Goal: Use online tool/utility: Utilize a website feature to perform a specific function

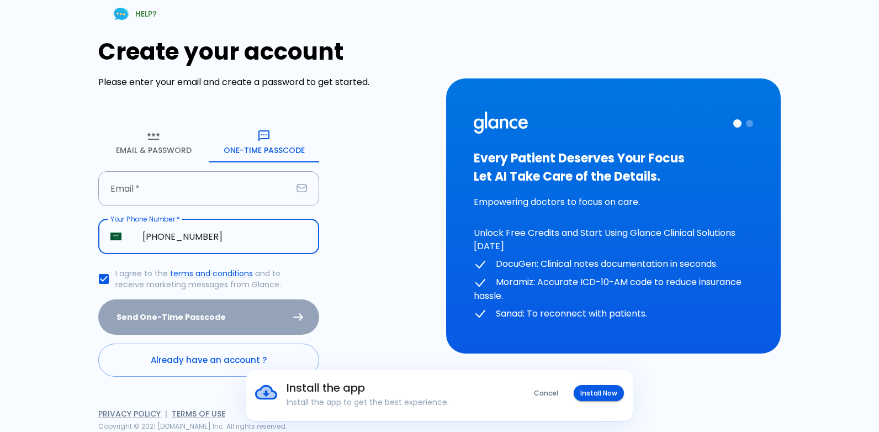
click at [223, 236] on input "[PHONE_NUMBER]" at bounding box center [224, 236] width 189 height 35
click at [222, 236] on input "[PHONE_NUMBER]" at bounding box center [224, 236] width 189 height 35
click at [221, 236] on input "[PHONE_NUMBER]" at bounding box center [224, 236] width 189 height 35
click at [226, 243] on input "[PHONE_NUMBER]" at bounding box center [224, 236] width 189 height 35
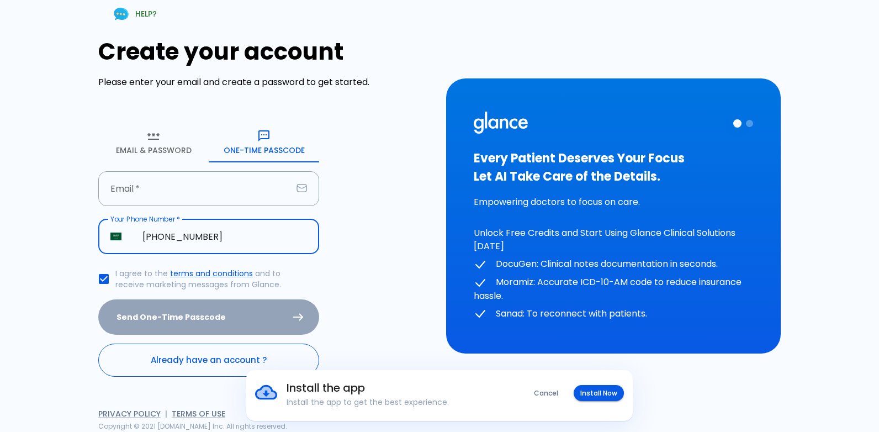
type input "[PHONE_NUMBER]"
click at [199, 351] on link "Already have an account ?" at bounding box center [208, 359] width 221 height 33
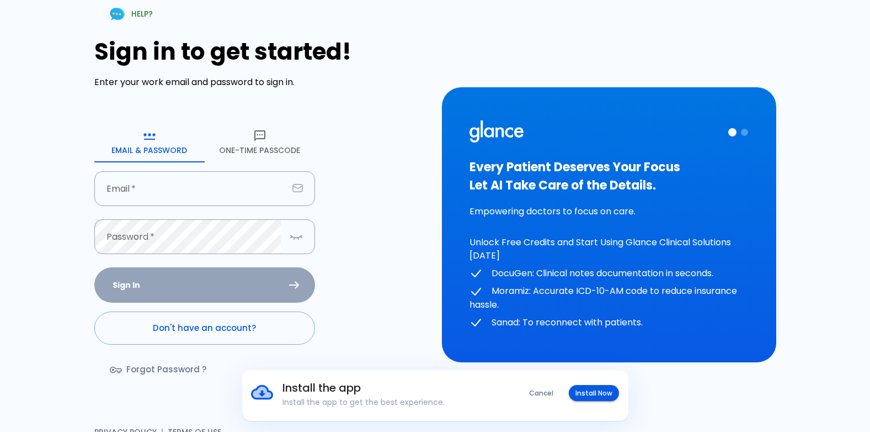
click at [248, 149] on button "One-Time Passcode" at bounding box center [260, 143] width 110 height 40
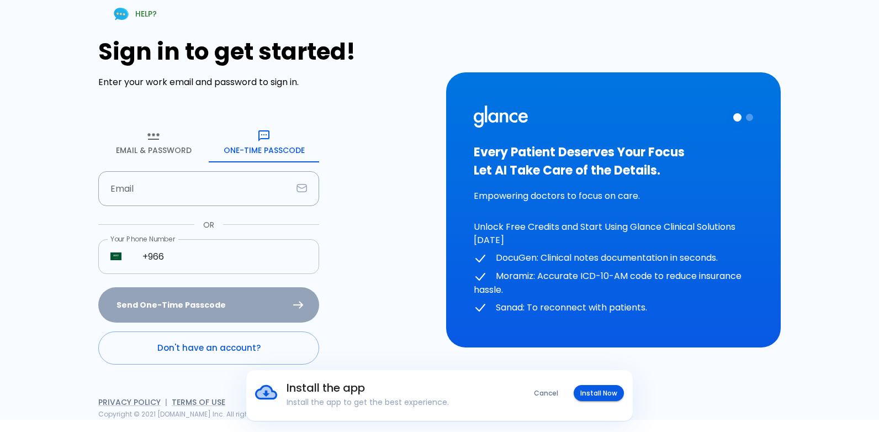
click at [229, 250] on input "+966" at bounding box center [224, 256] width 189 height 35
type input "[PHONE_NUMBER]"
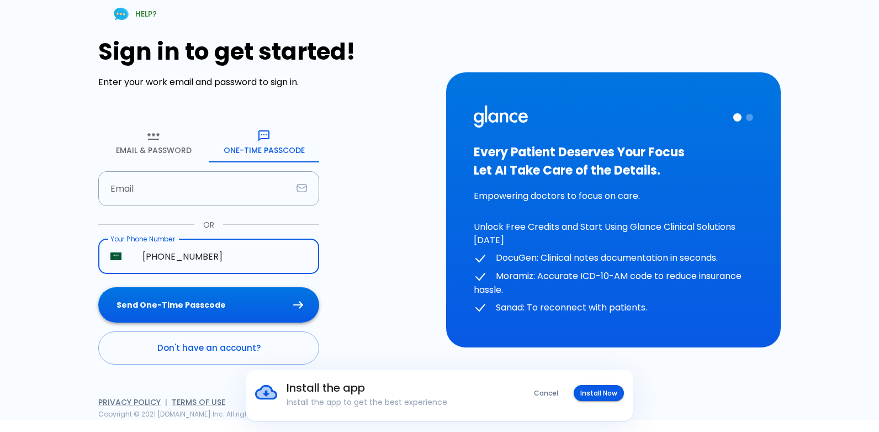
click at [209, 309] on button "Send One-Time Passcode" at bounding box center [208, 305] width 221 height 36
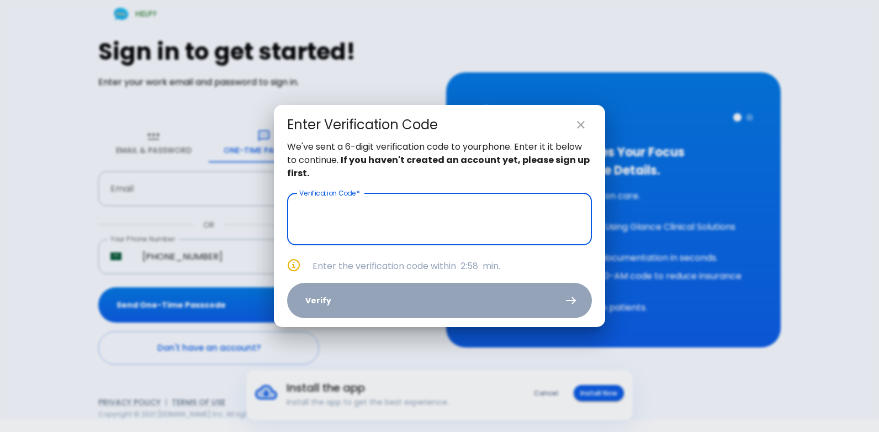
click at [417, 226] on input "text" at bounding box center [439, 219] width 305 height 52
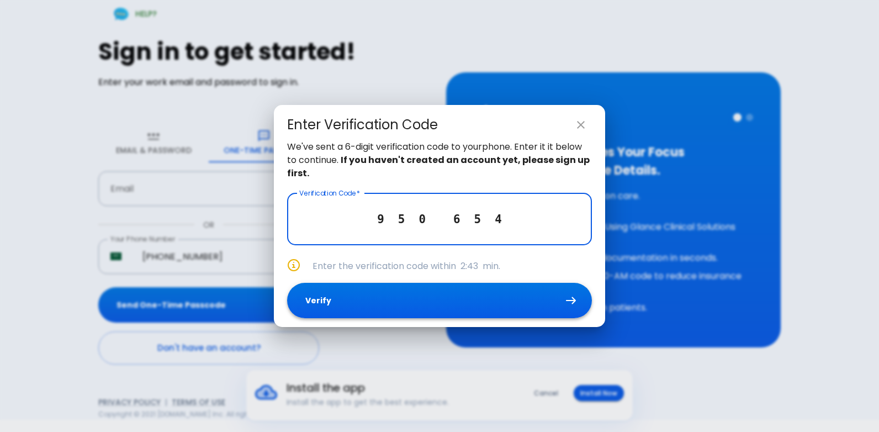
type input "9 5 0 6 5 4"
click at [484, 300] on button "Verify" at bounding box center [439, 301] width 305 height 36
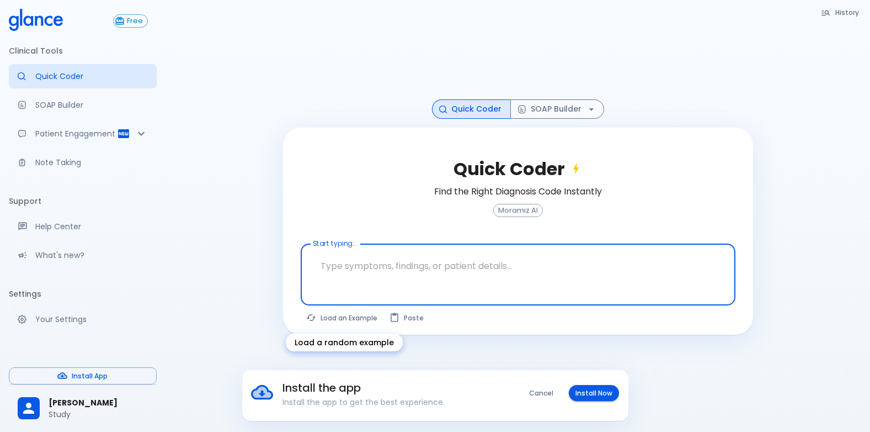
click at [353, 322] on button "Load an Example" at bounding box center [342, 318] width 83 height 16
type textarea "45F with DM2, right [MEDICAL_DATA], fever, WBC 14K, ESR 80, wound purulent, XR …"
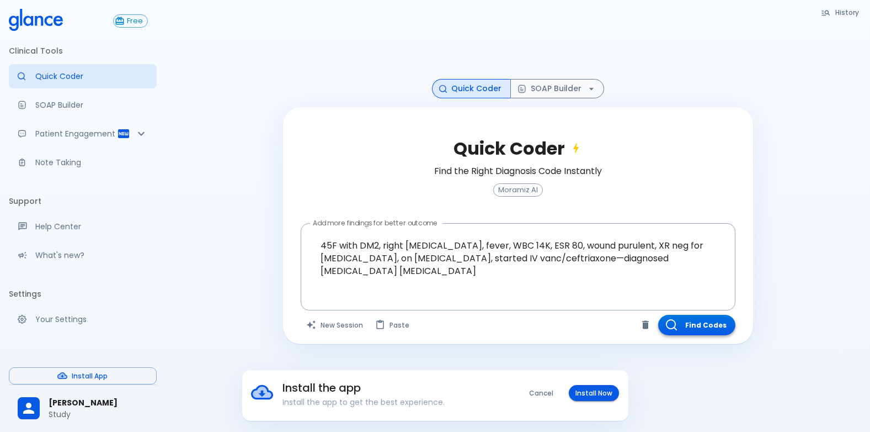
scroll to position [26, 0]
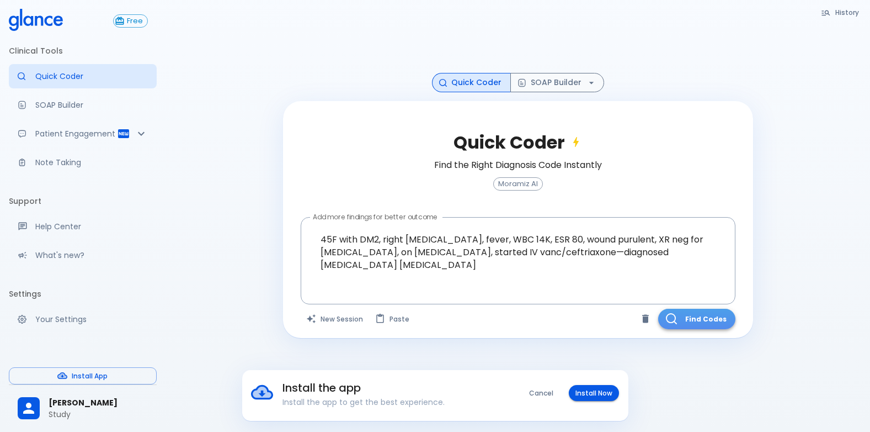
click at [719, 310] on button "Find Codes" at bounding box center [697, 319] width 77 height 20
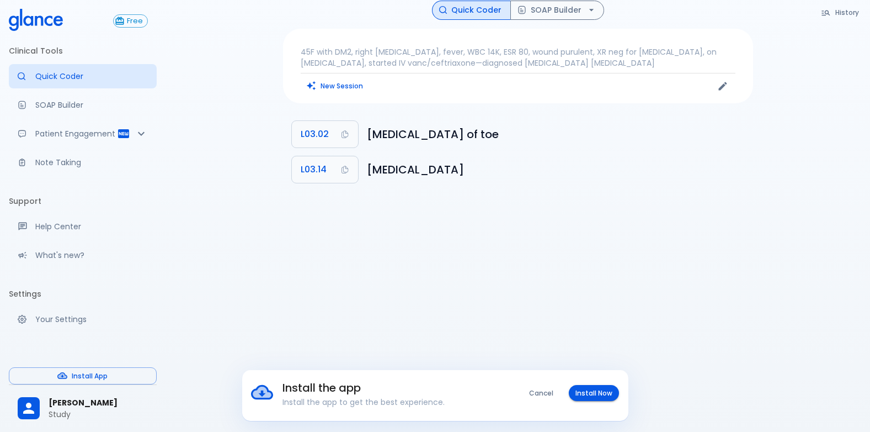
scroll to position [0, 0]
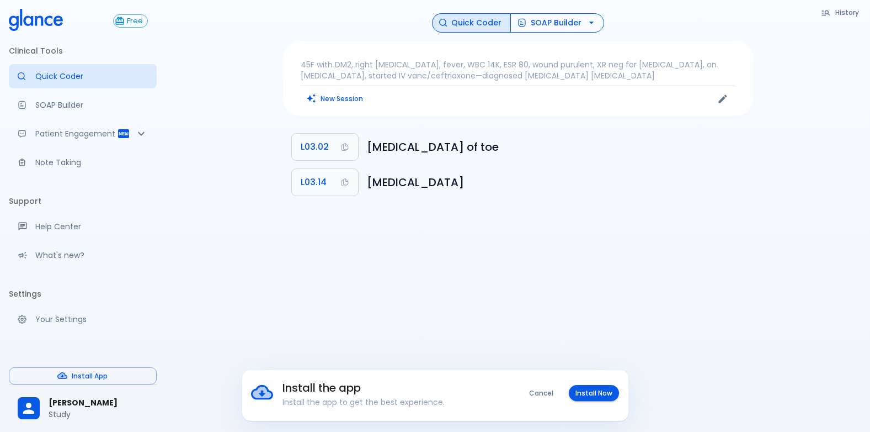
click at [575, 23] on button "SOAP Builder" at bounding box center [558, 22] width 94 height 19
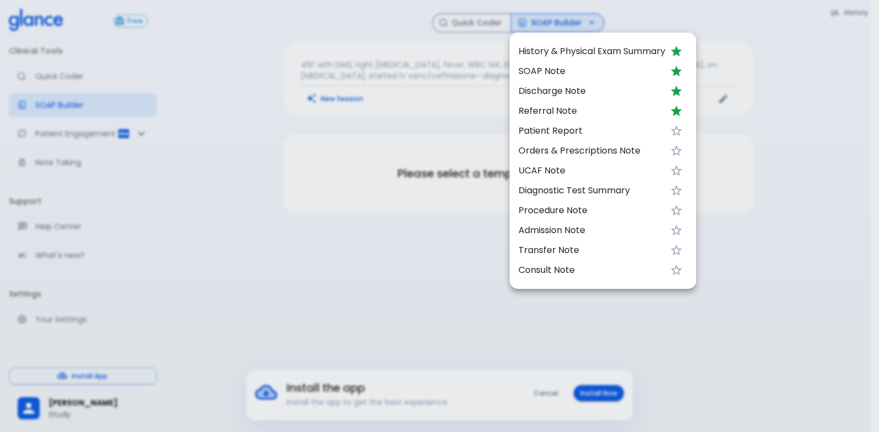
click at [628, 77] on span "SOAP Note" at bounding box center [591, 71] width 147 height 13
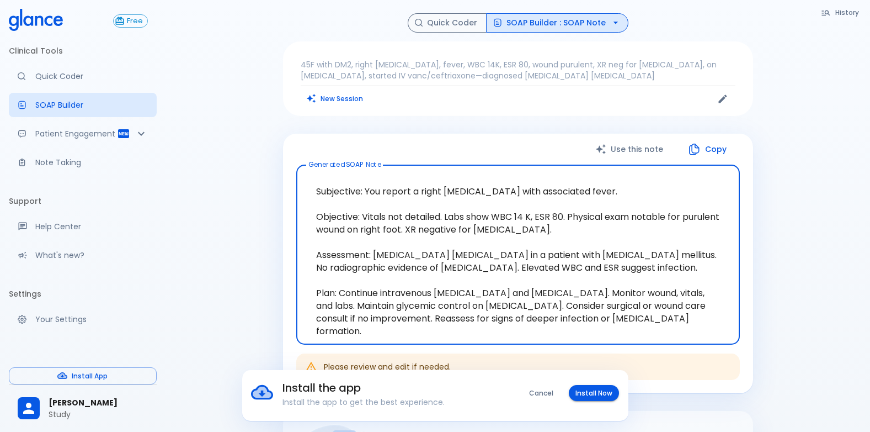
click at [594, 26] on button "SOAP Builder : SOAP Note" at bounding box center [557, 22] width 142 height 19
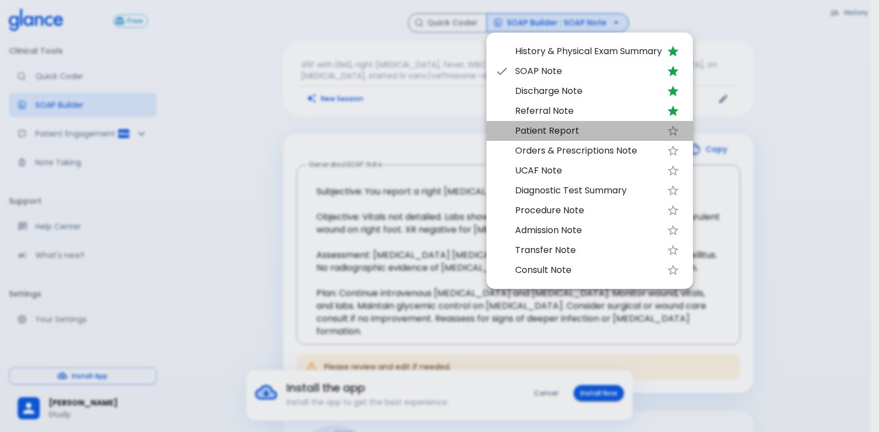
click at [607, 136] on span "Patient Report" at bounding box center [588, 130] width 147 height 13
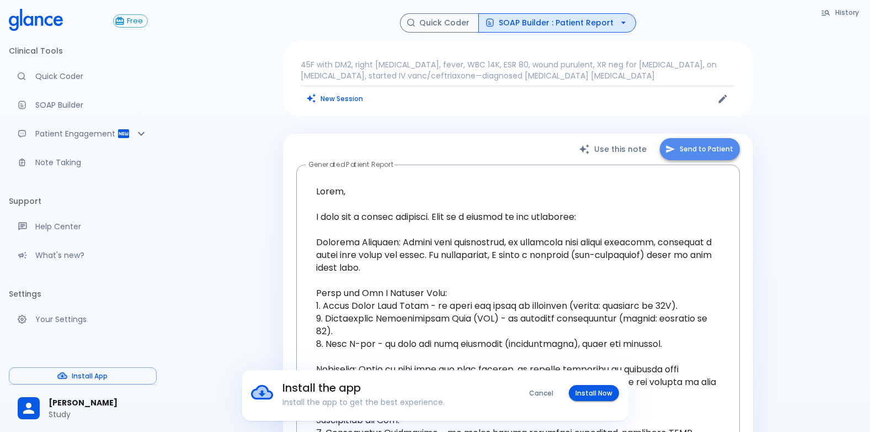
click at [677, 141] on button "Send to Patient" at bounding box center [700, 149] width 80 height 23
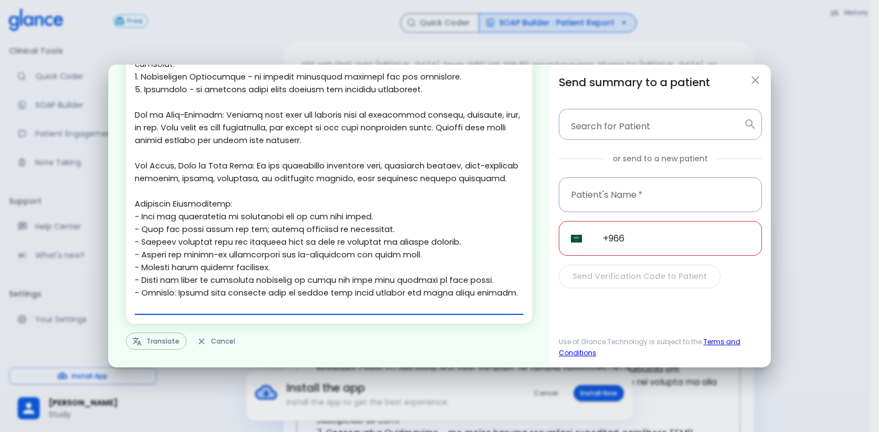
scroll to position [288, 0]
click at [157, 343] on button "Translate" at bounding box center [156, 340] width 61 height 17
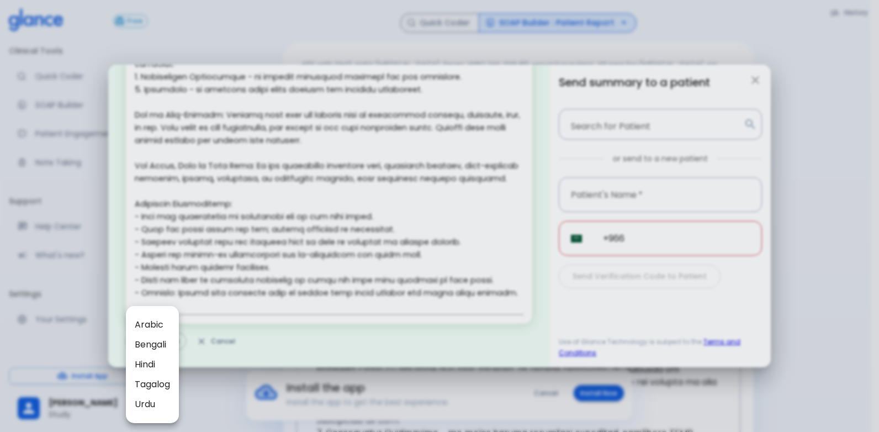
click at [391, 150] on div at bounding box center [439, 216] width 879 height 432
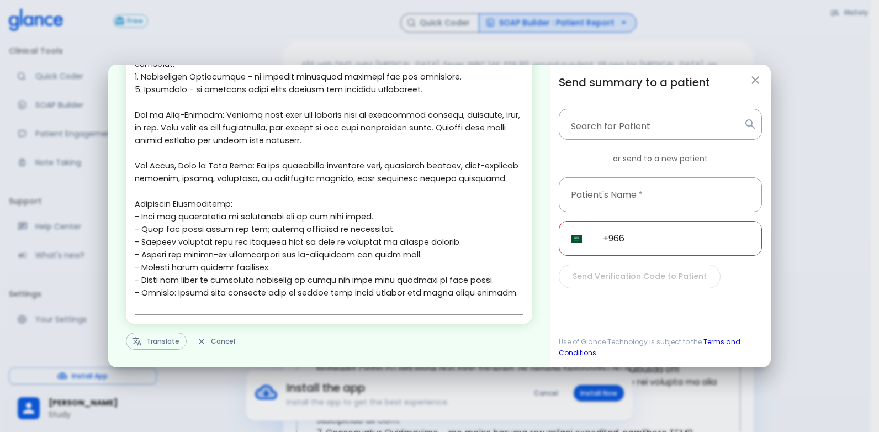
scroll to position [287, 0]
click at [392, 164] on textarea at bounding box center [329, 64] width 389 height 495
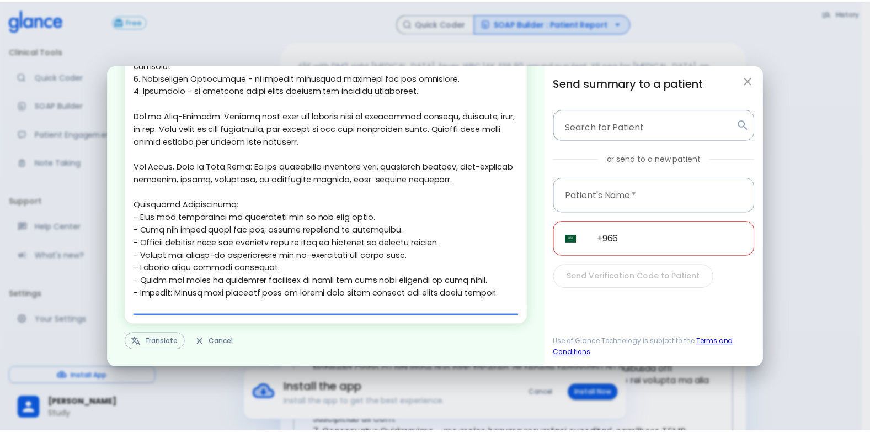
scroll to position [288, 0]
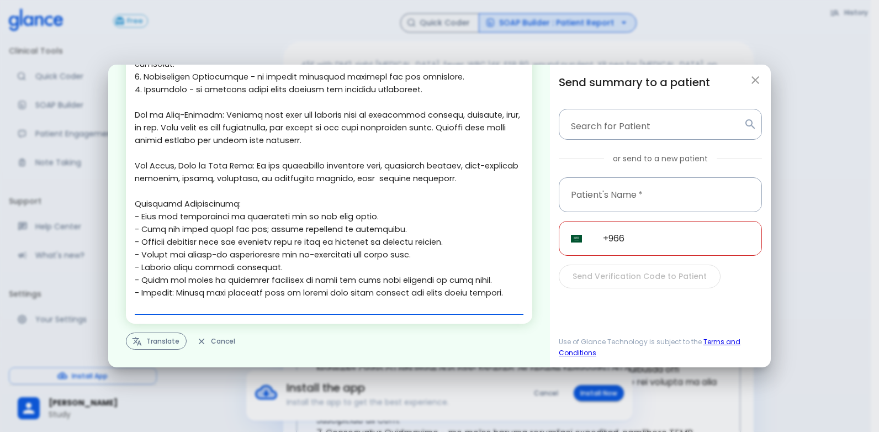
click at [166, 337] on button "Translate" at bounding box center [156, 340] width 61 height 17
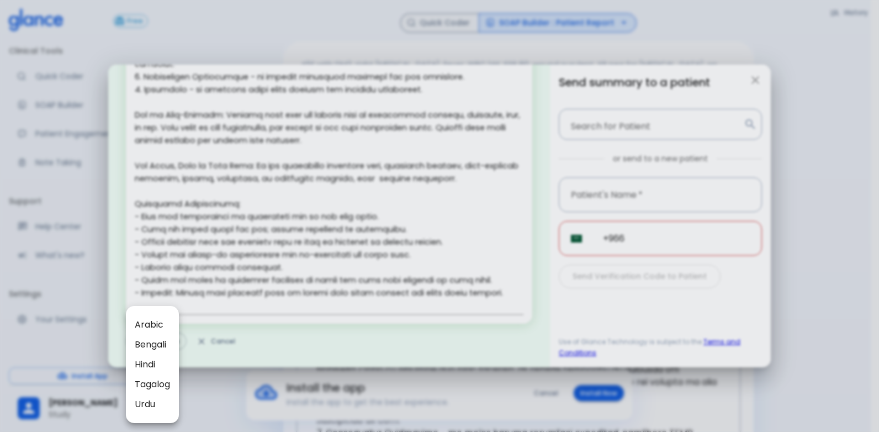
drag, startPoint x: 641, startPoint y: 189, endPoint x: 640, endPoint y: 201, distance: 12.7
click at [641, 189] on div at bounding box center [439, 216] width 879 height 432
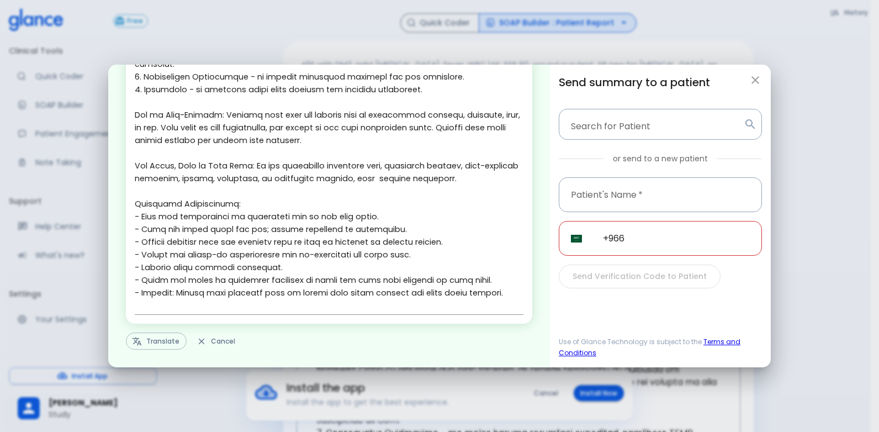
click at [655, 244] on input "+966" at bounding box center [676, 238] width 171 height 35
click at [755, 77] on icon "button" at bounding box center [755, 79] width 13 height 13
type textarea "Hello, I wish you a speedy recovery. This is a summary of the encounter: Clinic…"
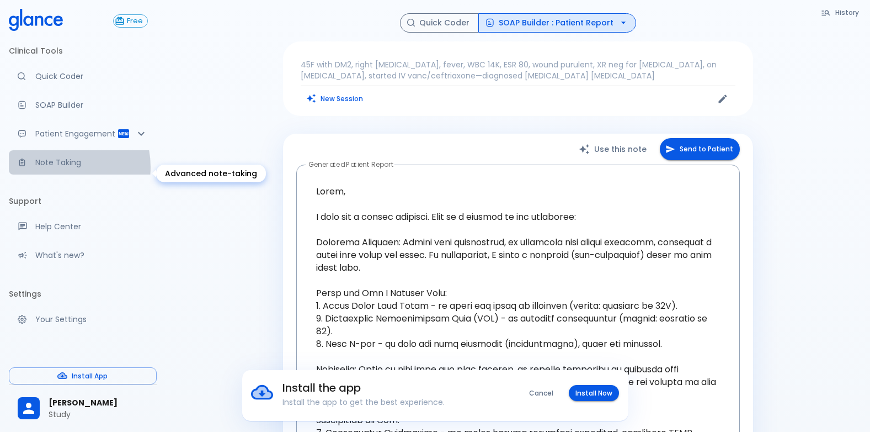
click at [56, 168] on p "Note Taking" at bounding box center [91, 162] width 113 height 11
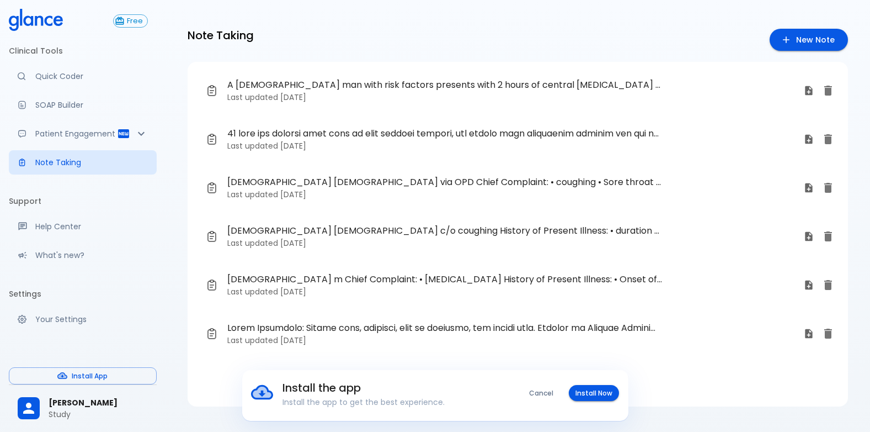
click at [343, 96] on p "Last updated [DATE]" at bounding box center [511, 97] width 568 height 11
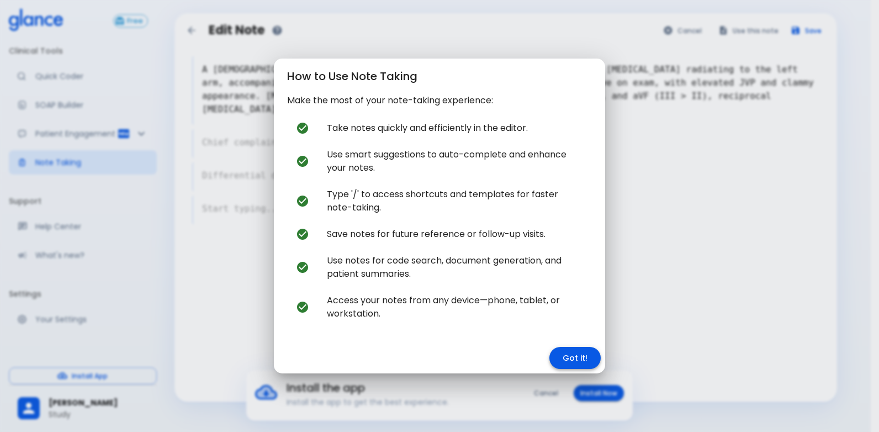
click at [581, 359] on button "Got it!" at bounding box center [574, 358] width 51 height 23
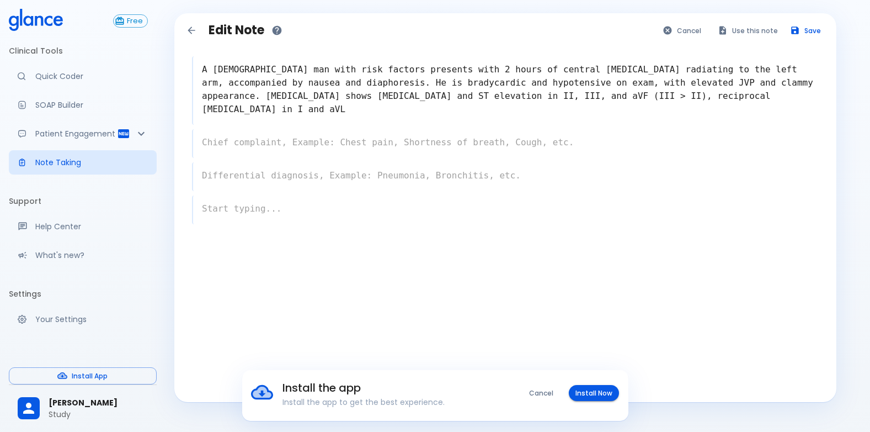
click at [193, 32] on icon "Back to notes" at bounding box center [191, 30] width 11 height 11
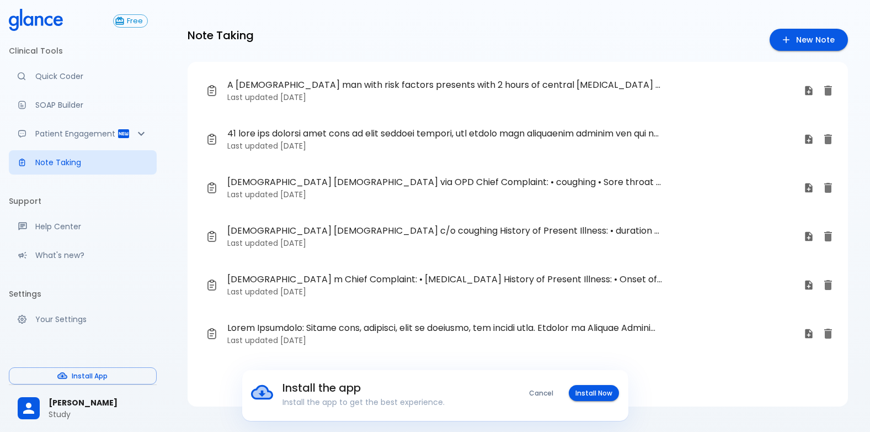
click at [249, 140] on div "Last updated [DATE]" at bounding box center [511, 139] width 568 height 24
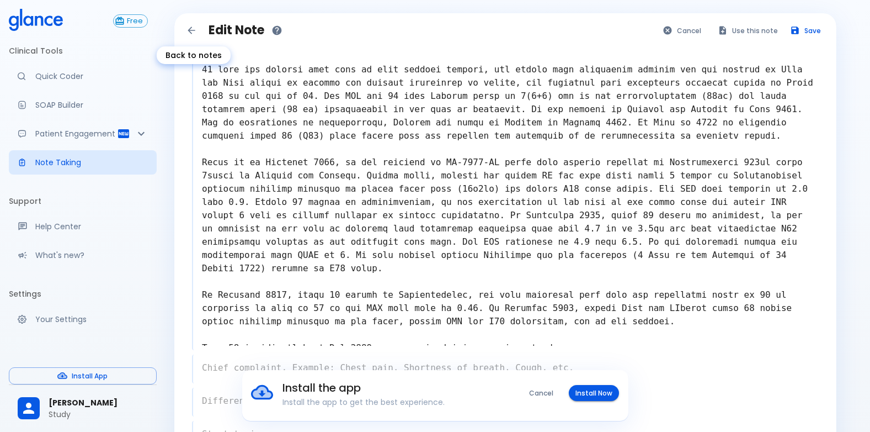
click at [193, 30] on icon "Back to notes" at bounding box center [191, 29] width 7 height 7
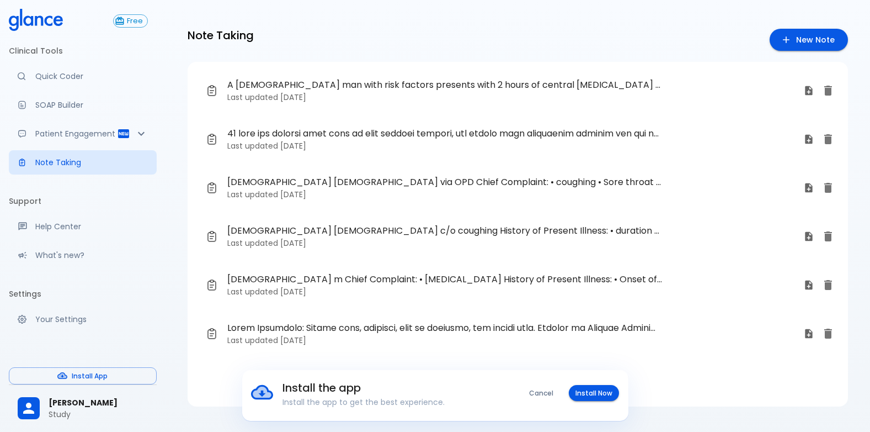
click at [278, 189] on p "Last updated [DATE]" at bounding box center [511, 194] width 568 height 11
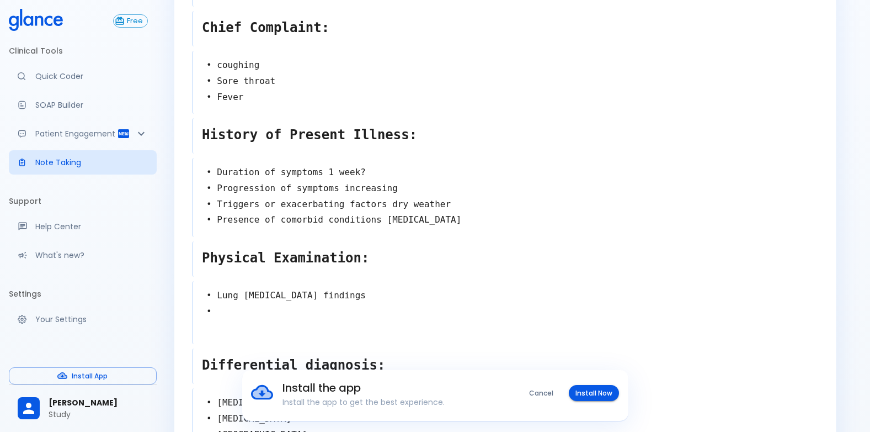
scroll to position [110, 0]
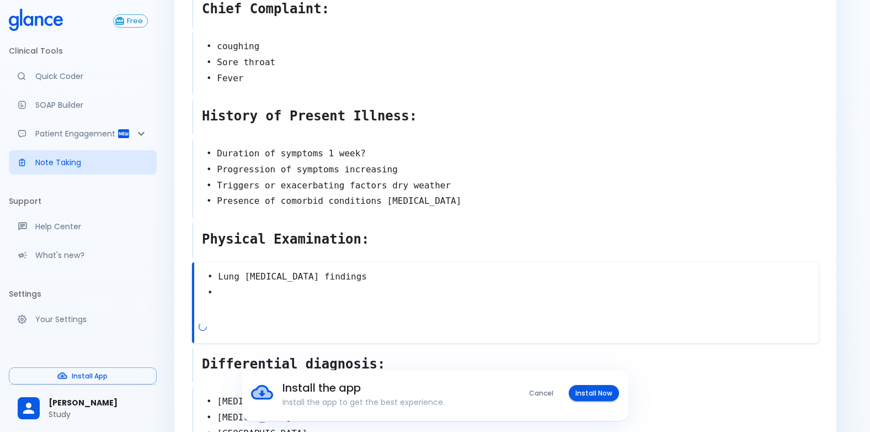
click at [352, 273] on textarea "• Lung [MEDICAL_DATA] findings •" at bounding box center [506, 292] width 625 height 56
type textarea "• Lung [MEDICAL_DATA] findings • •"
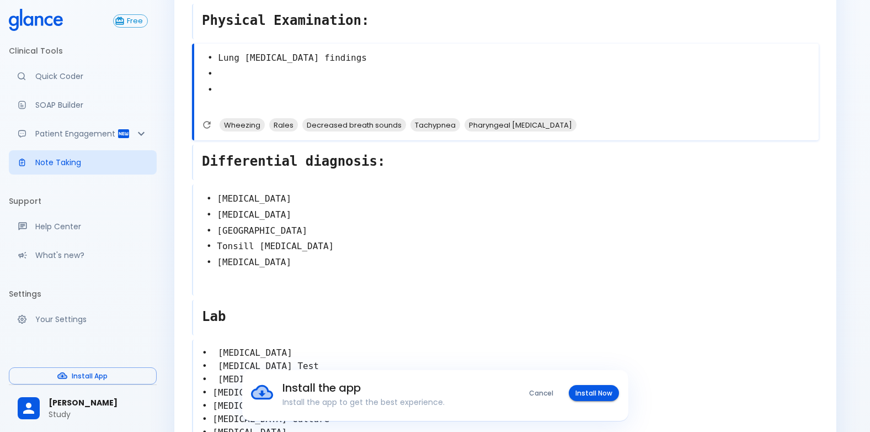
scroll to position [331, 0]
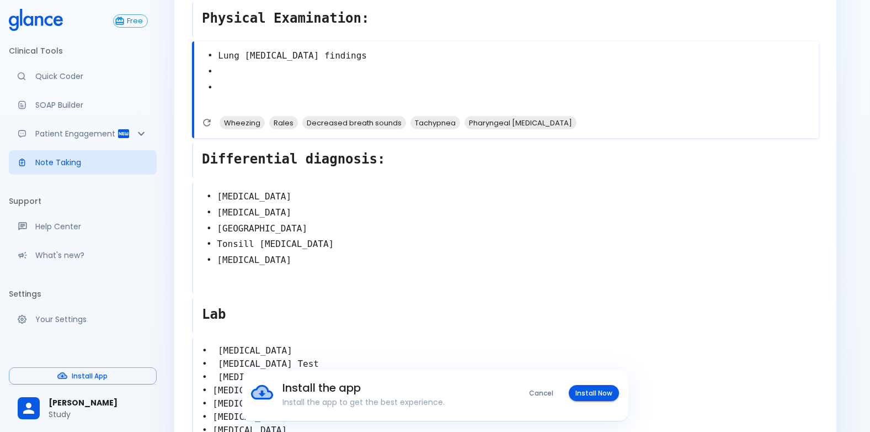
click at [316, 268] on textarea "• [MEDICAL_DATA] • [MEDICAL_DATA] • [GEOGRAPHIC_DATA] • Tonsill [MEDICAL_DATA] …" at bounding box center [506, 236] width 626 height 104
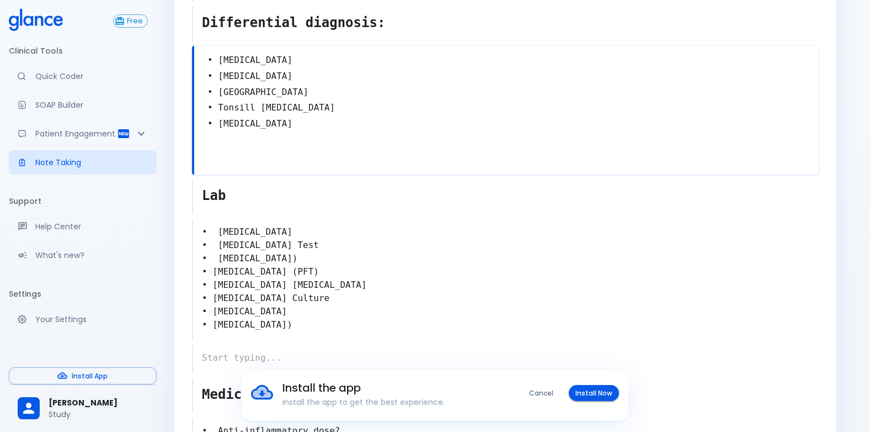
scroll to position [442, 0]
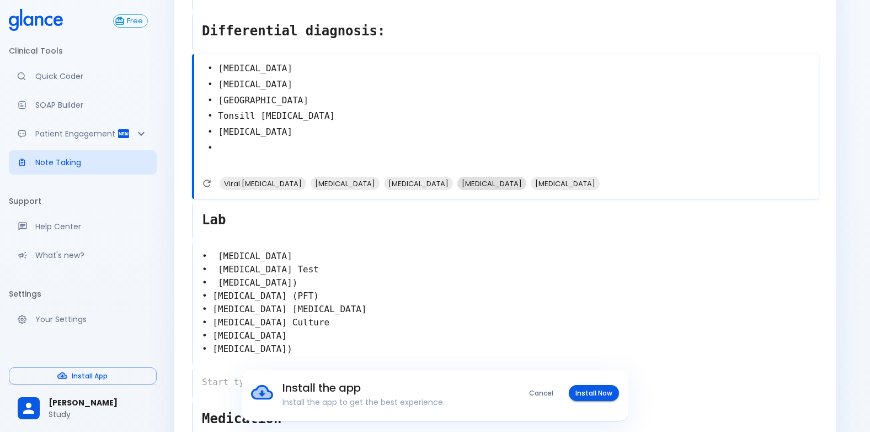
click at [512, 188] on span "[MEDICAL_DATA]" at bounding box center [492, 183] width 69 height 13
type textarea "• [MEDICAL_DATA] • [MEDICAL_DATA] • [GEOGRAPHIC_DATA] • Tonsill [MEDICAL_DATA] …"
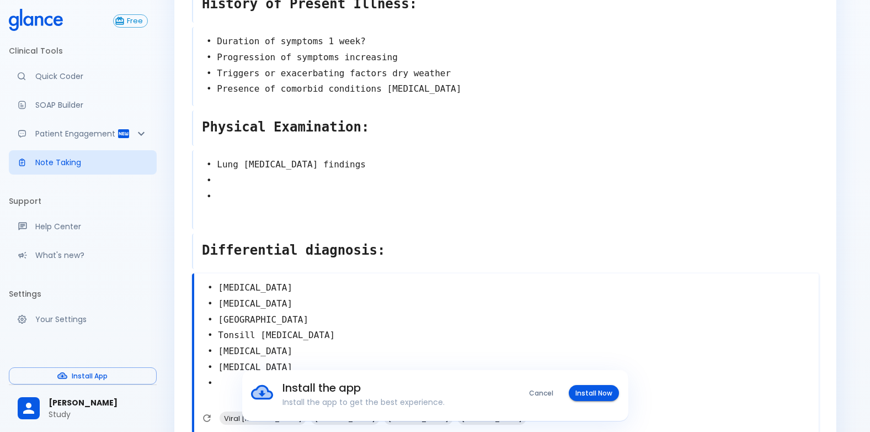
scroll to position [0, 0]
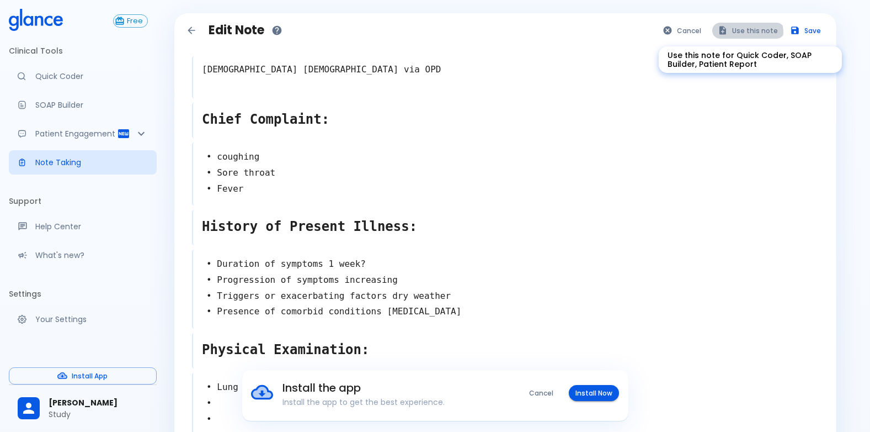
click at [749, 31] on button "Use this note" at bounding box center [749, 31] width 72 height 16
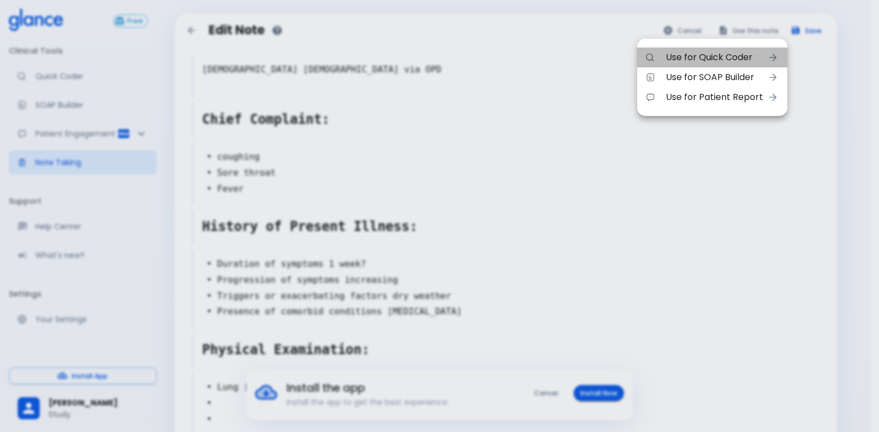
click at [746, 65] on li "Use for Quick Coder" at bounding box center [712, 57] width 150 height 20
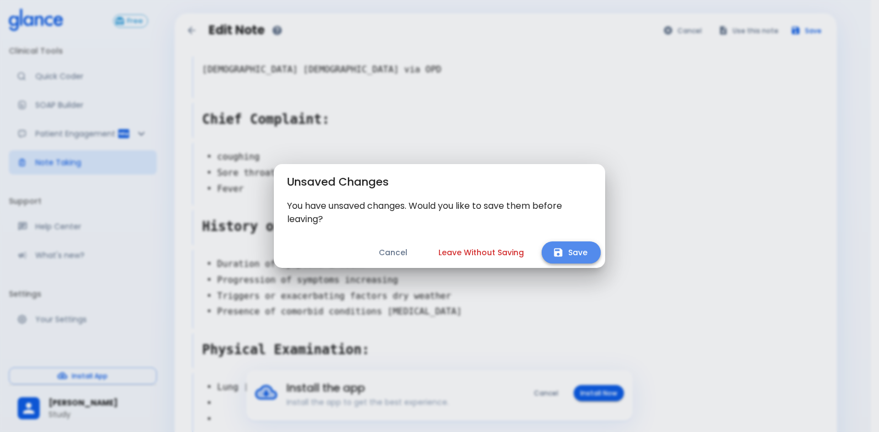
click at [559, 250] on icon "button" at bounding box center [558, 252] width 11 height 11
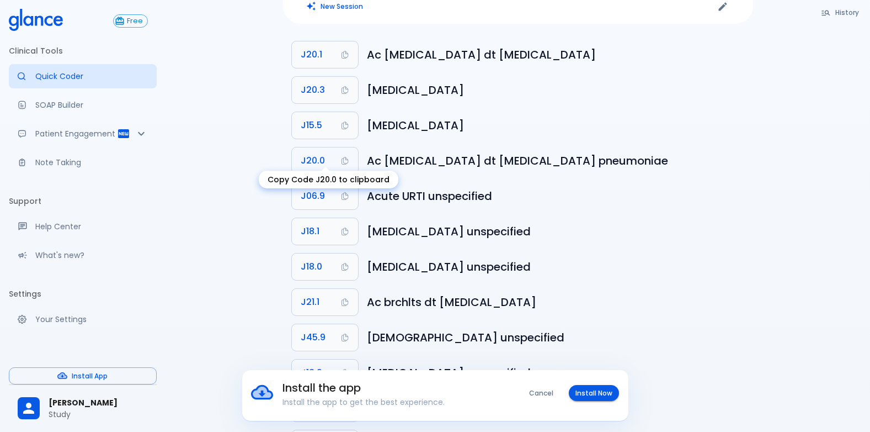
scroll to position [170, 0]
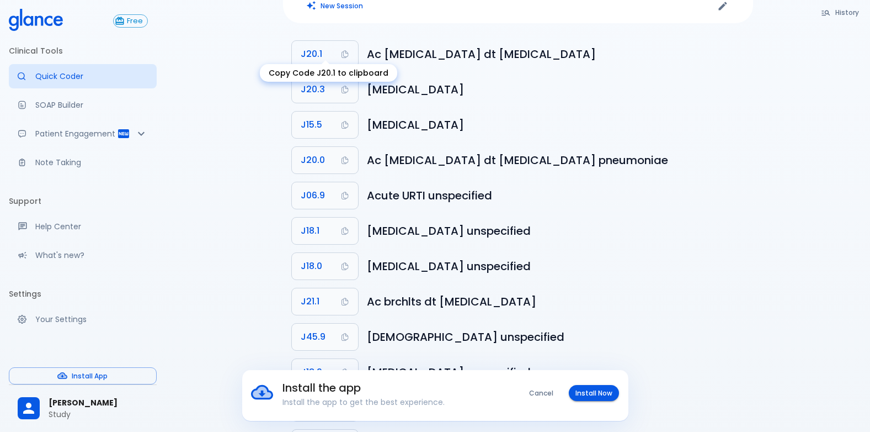
click at [344, 50] on icon "Copy Code J20.1 to clipboard" at bounding box center [345, 54] width 9 height 9
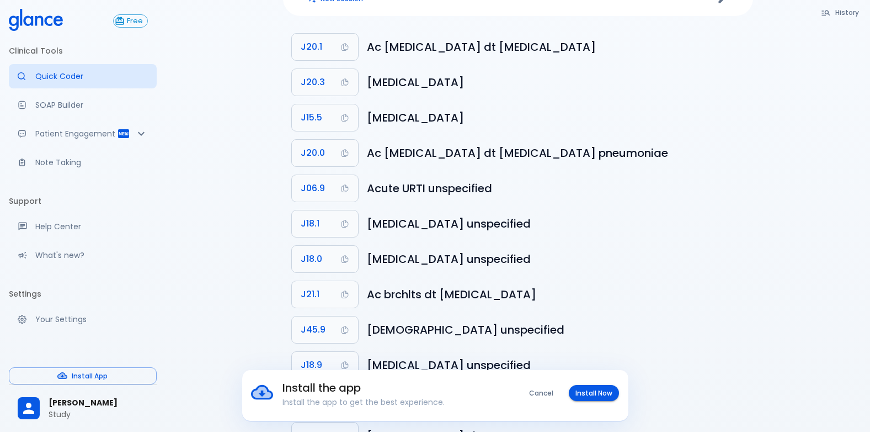
scroll to position [0, 0]
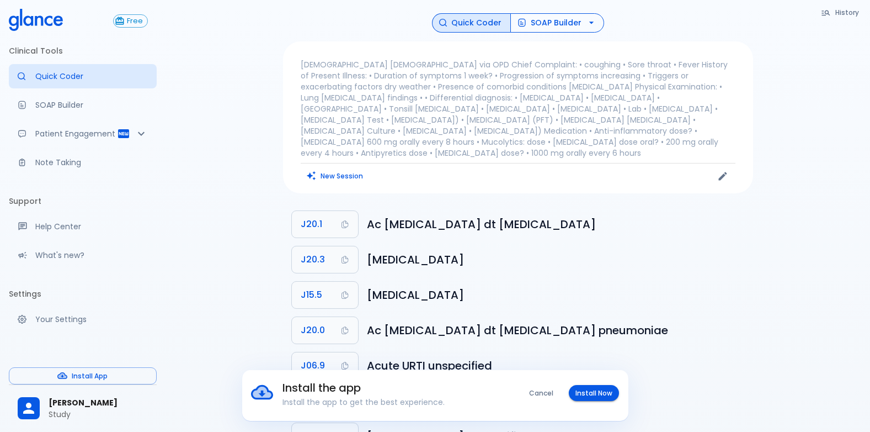
click at [581, 22] on button "SOAP Builder" at bounding box center [558, 22] width 94 height 19
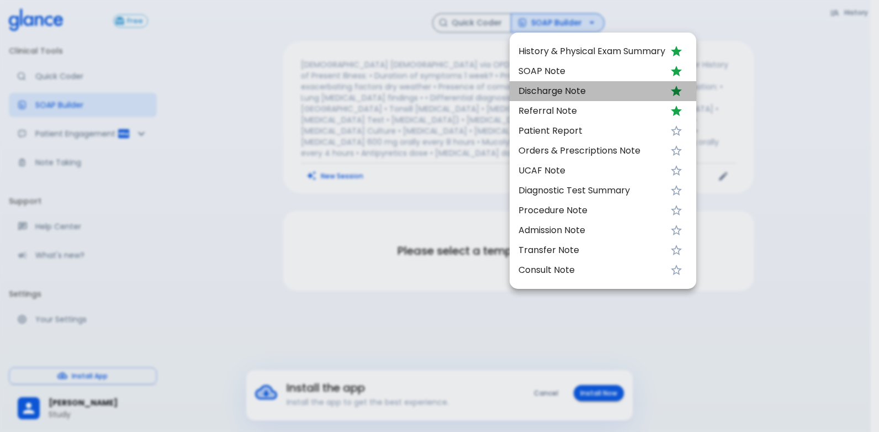
click at [575, 95] on span "Discharge Note" at bounding box center [591, 90] width 147 height 13
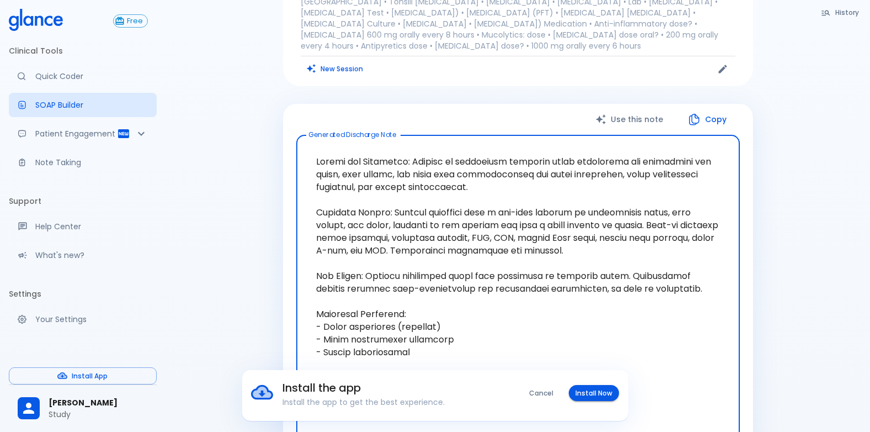
scroll to position [26, 0]
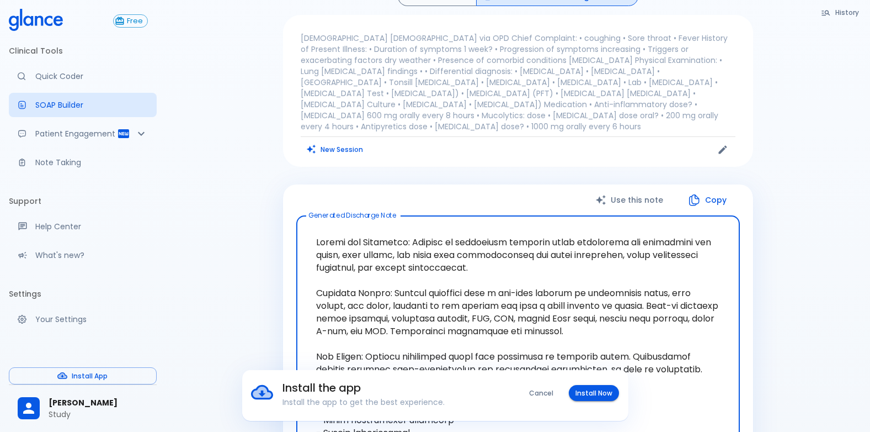
click at [707, 189] on button "Copy" at bounding box center [708, 200] width 63 height 23
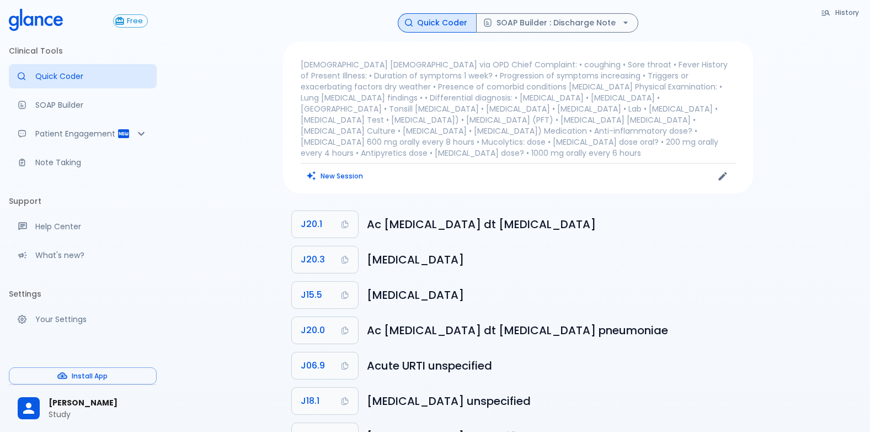
click at [58, 405] on span "[PERSON_NAME]" at bounding box center [98, 403] width 99 height 12
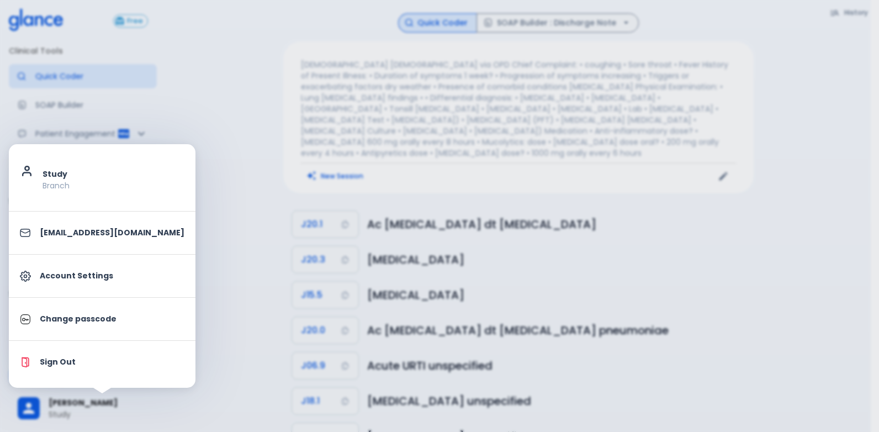
click at [42, 355] on li "Sign Out" at bounding box center [102, 362] width 187 height 34
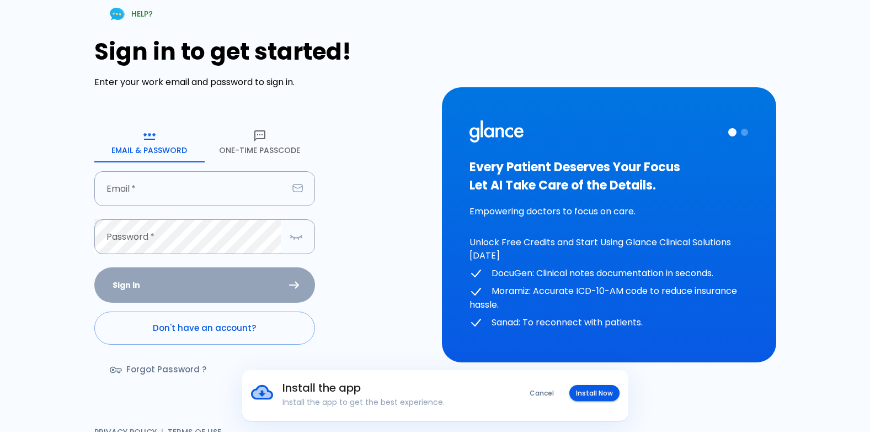
click at [204, 337] on link "Don't have an account?" at bounding box center [204, 327] width 221 height 33
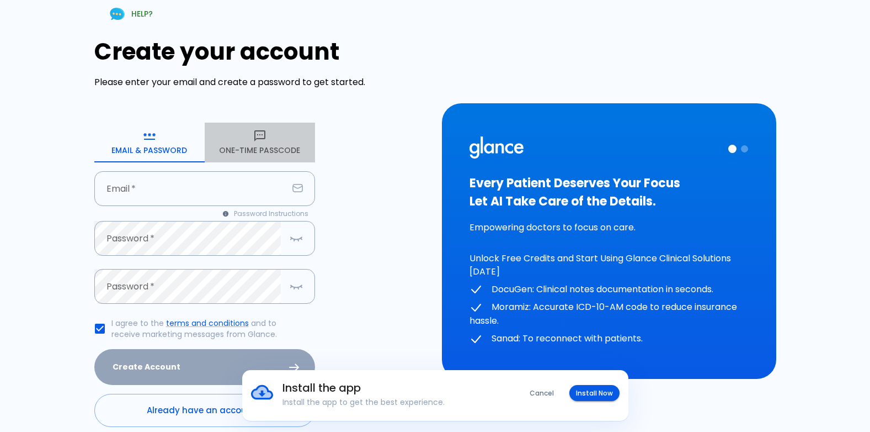
click at [268, 141] on button "One-Time Passcode" at bounding box center [260, 143] width 110 height 40
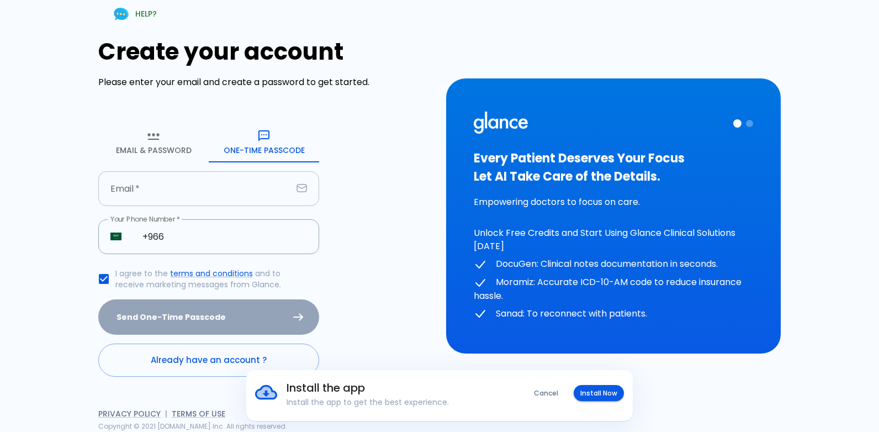
click at [224, 193] on input "text" at bounding box center [195, 188] width 194 height 35
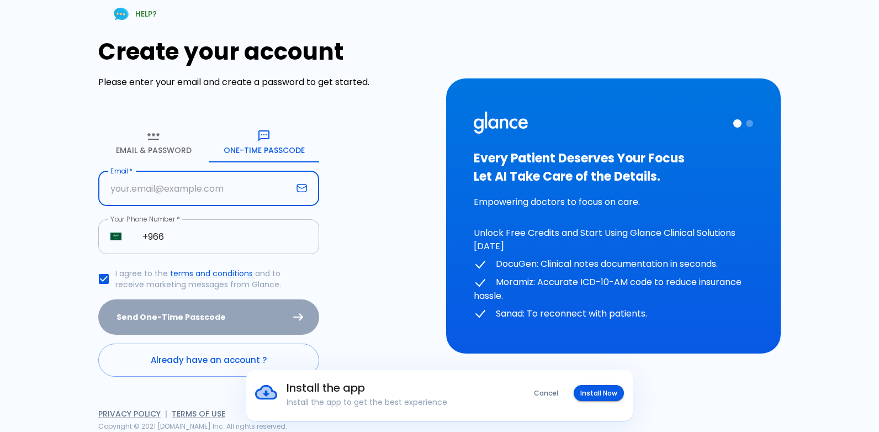
click at [232, 231] on input "+966" at bounding box center [224, 236] width 189 height 35
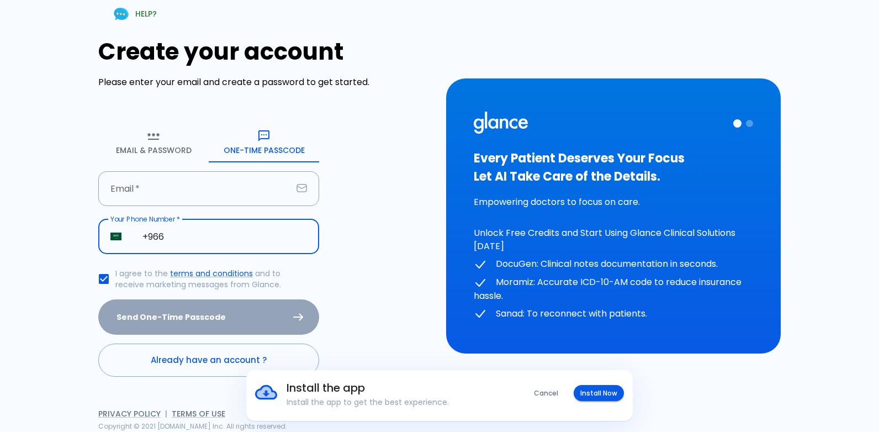
click at [652, 62] on div "HELP? Create your account Please enter your email and create a password to get …" at bounding box center [432, 209] width 835 height 445
